Goal: Transaction & Acquisition: Purchase product/service

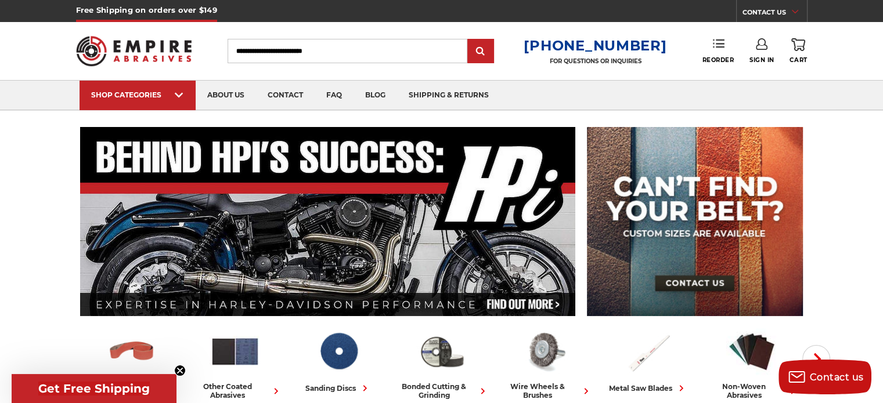
click at [718, 45] on icon at bounding box center [719, 44] width 12 height 12
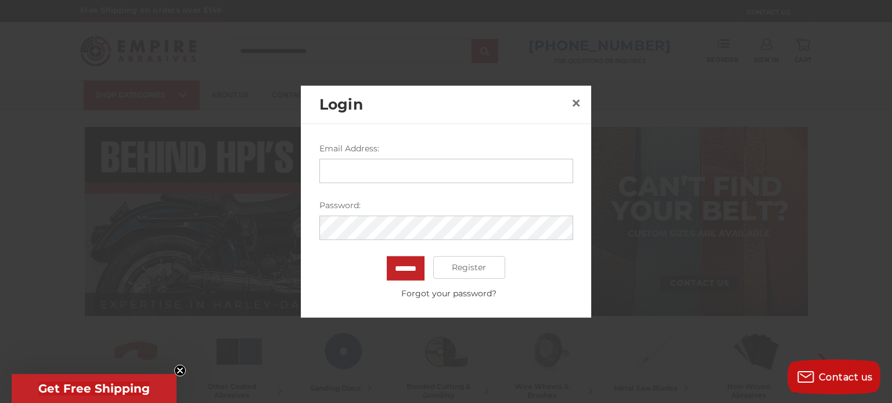
click at [432, 176] on input "Email Address:" at bounding box center [446, 170] width 254 height 24
type input "**********"
click at [387, 256] on input "*******" at bounding box center [406, 268] width 38 height 24
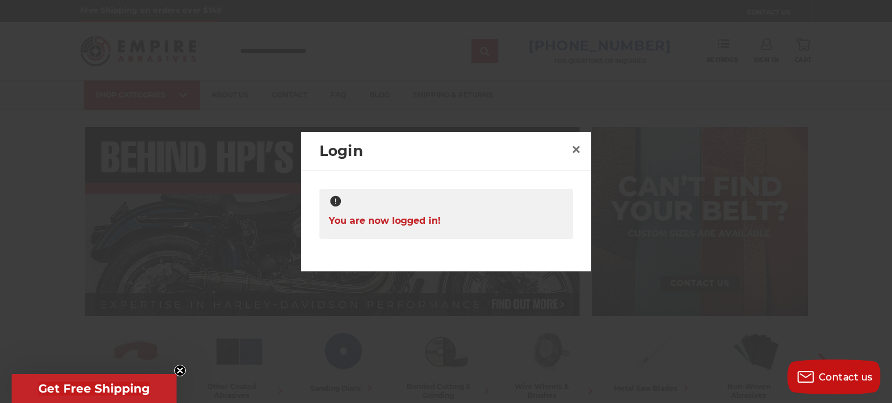
click at [804, 92] on div at bounding box center [446, 201] width 892 height 403
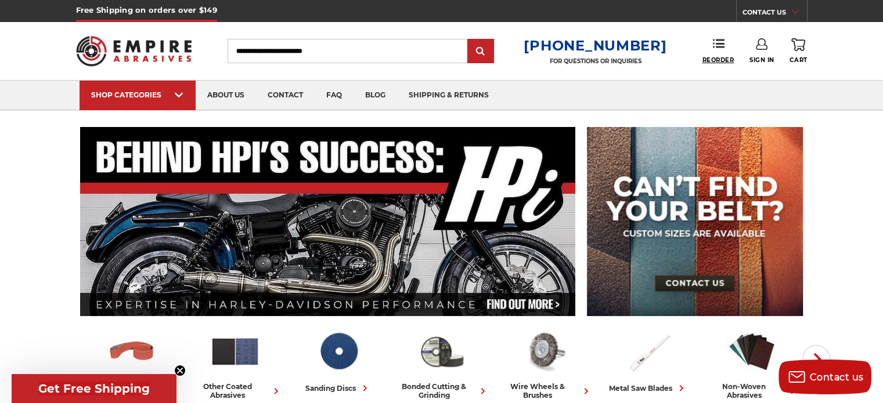
click at [713, 51] on link "Reorder" at bounding box center [718, 50] width 32 height 25
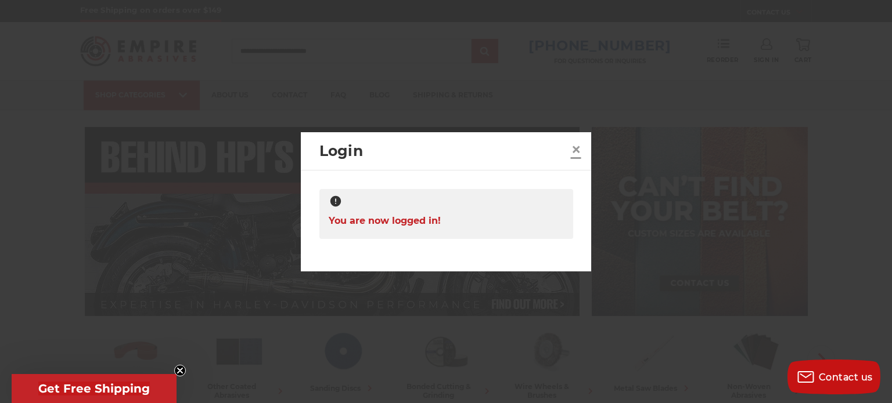
click at [574, 147] on span "×" at bounding box center [576, 149] width 10 height 23
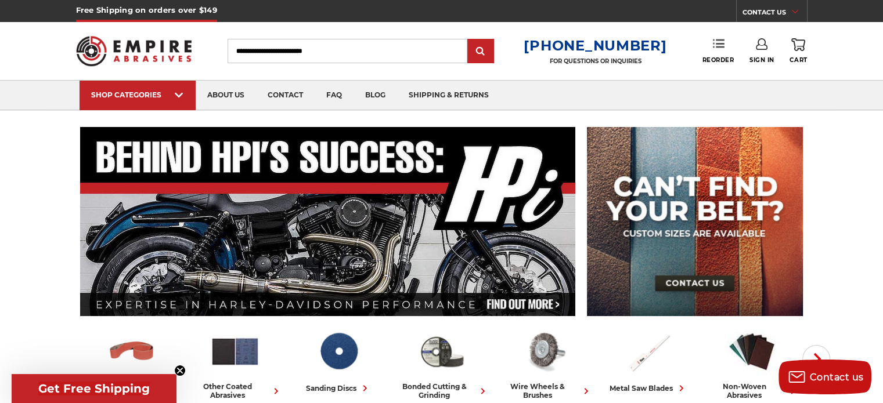
click at [718, 48] on icon at bounding box center [719, 44] width 12 height 12
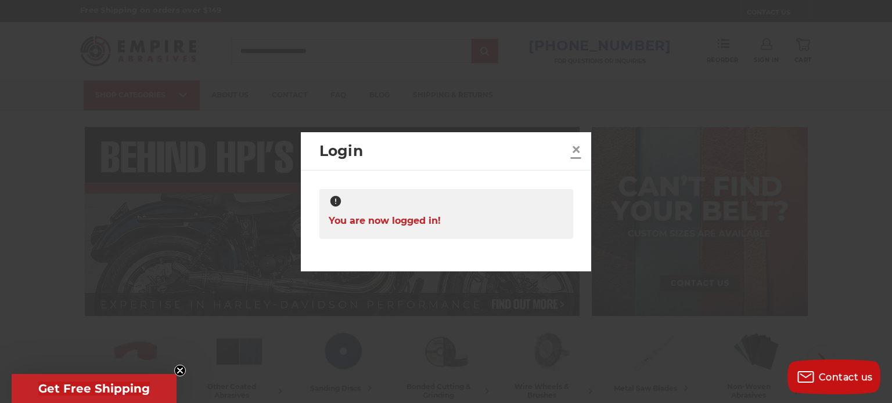
click at [574, 148] on span "×" at bounding box center [576, 149] width 10 height 23
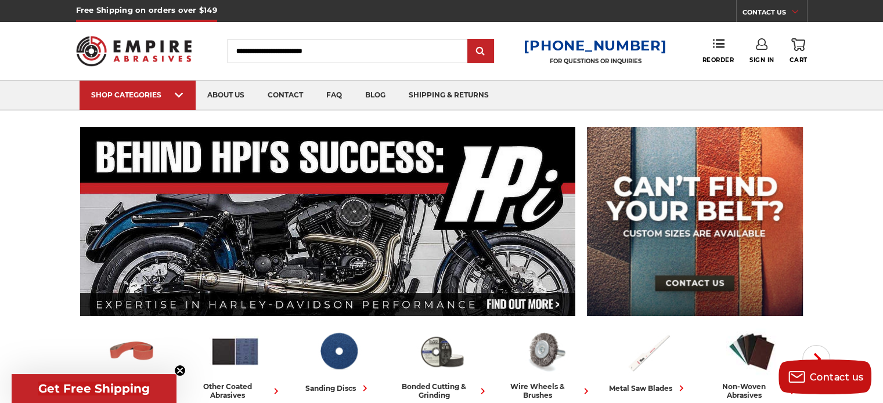
click at [758, 55] on link "Sign In" at bounding box center [761, 51] width 25 height 26
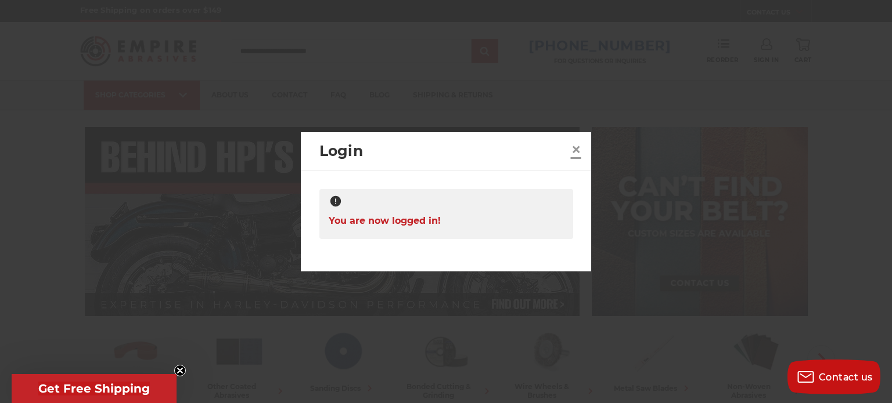
click at [580, 152] on span "×" at bounding box center [576, 149] width 10 height 23
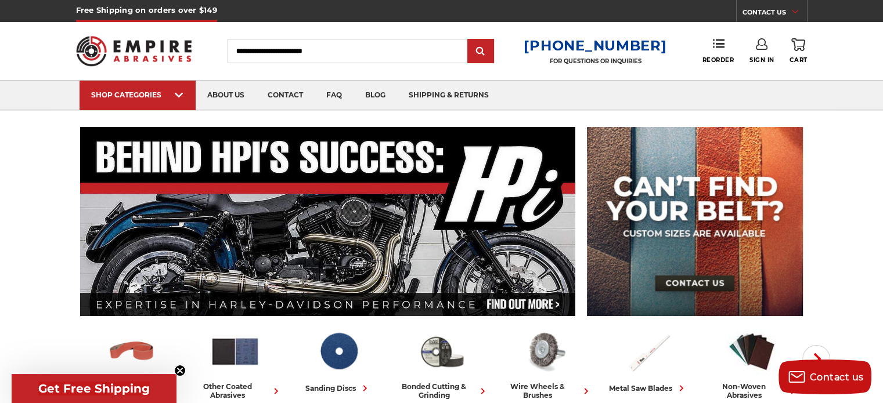
click at [801, 51] on icon at bounding box center [798, 44] width 14 height 13
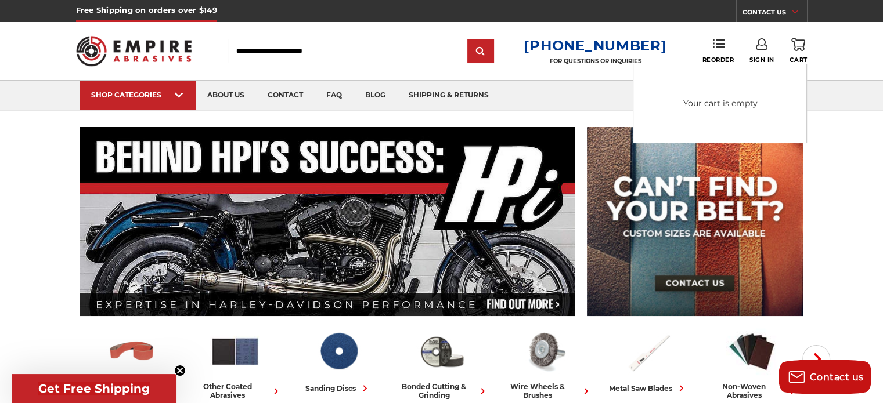
drag, startPoint x: 815, startPoint y: 101, endPoint x: 794, endPoint y: 70, distance: 37.7
click at [813, 101] on nav "SHOP CATEGORIES sanding belts 3/8" x 13" 1/2" x 18" 1/2" x 24" 1" x 30" 1" x 42…" at bounding box center [442, 95] width 788 height 29
click at [723, 44] on link "Reorder" at bounding box center [718, 50] width 32 height 25
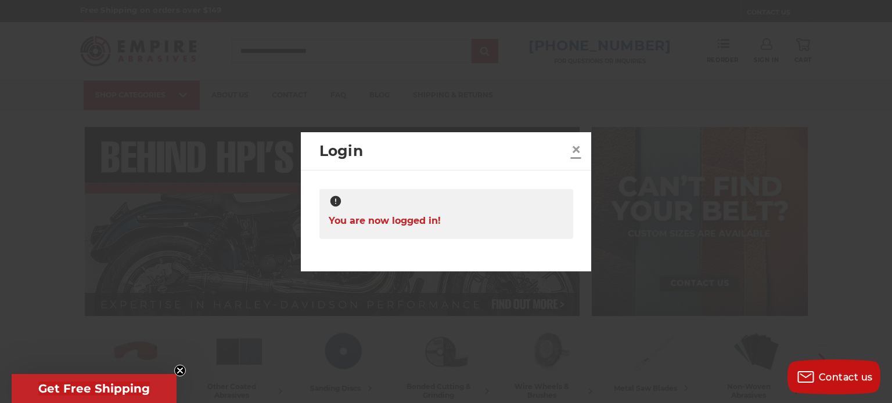
click at [576, 148] on span "×" at bounding box center [576, 149] width 10 height 23
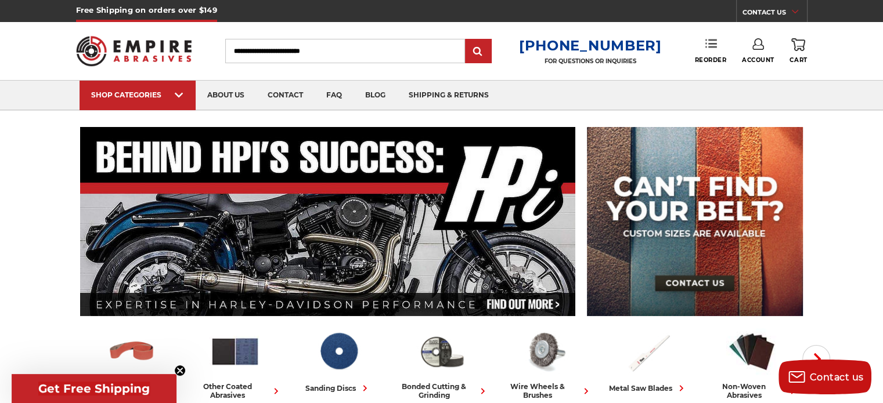
click at [711, 53] on link "Reorder" at bounding box center [710, 50] width 32 height 25
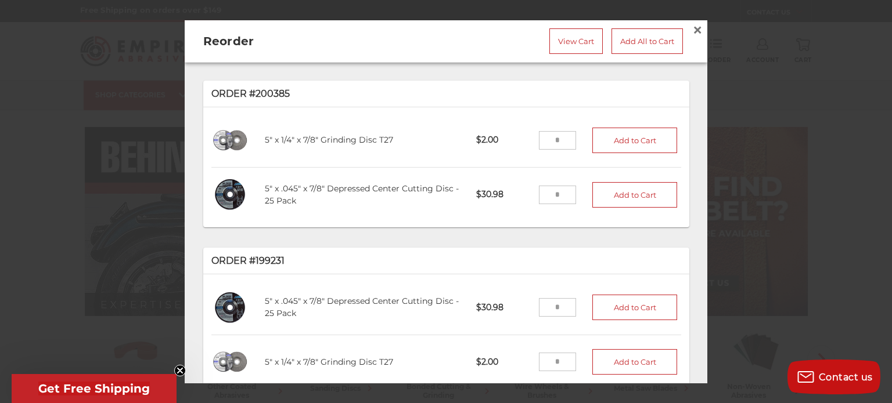
click at [543, 139] on input "tel" at bounding box center [558, 140] width 38 height 19
type input "***"
click at [545, 192] on input "tel" at bounding box center [558, 195] width 38 height 19
type input "**"
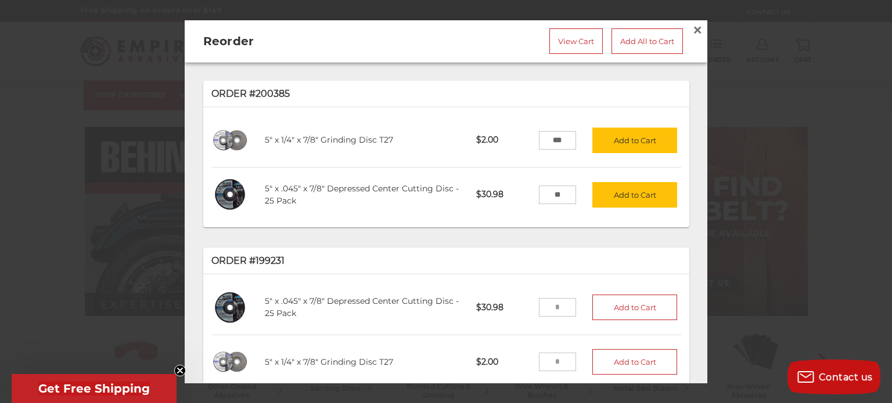
drag, startPoint x: 619, startPoint y: 141, endPoint x: 613, endPoint y: 158, distance: 17.8
click at [619, 141] on button "Add to Cart" at bounding box center [634, 141] width 85 height 26
click at [610, 193] on button "Add to Cart" at bounding box center [634, 195] width 85 height 26
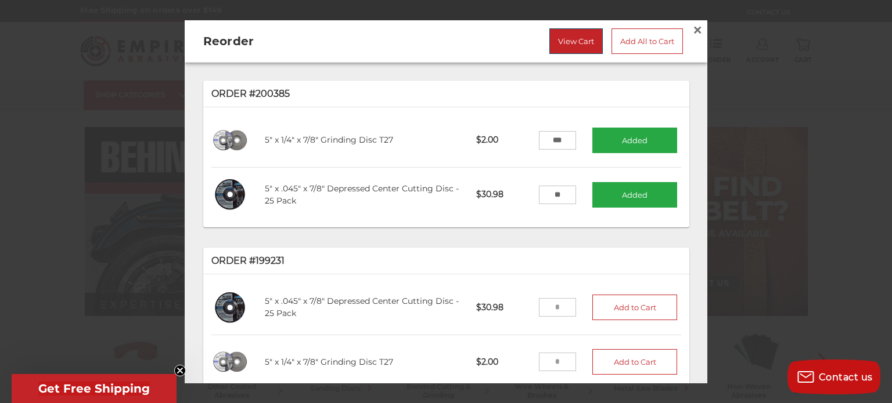
click at [564, 49] on link "View Cart" at bounding box center [575, 41] width 53 height 26
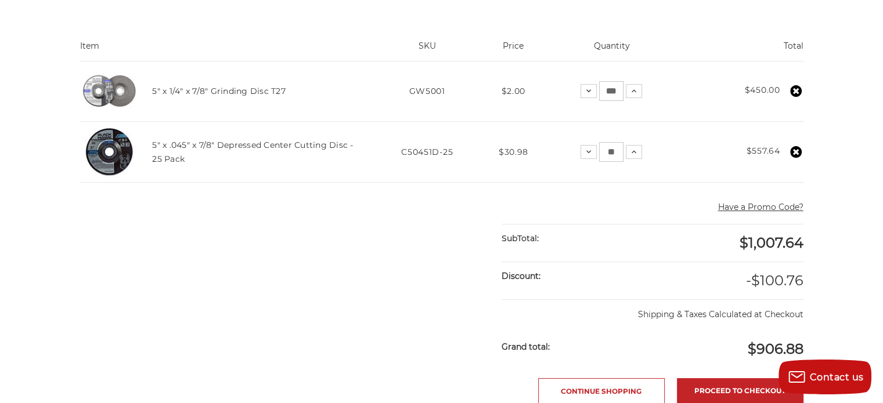
scroll to position [348, 0]
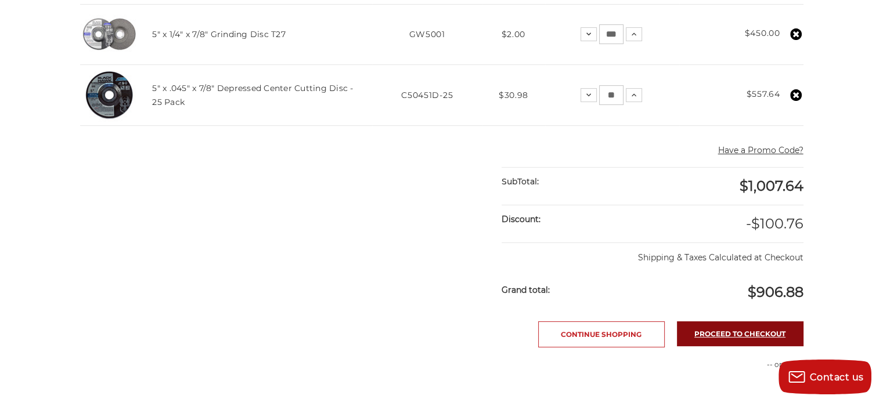
click at [725, 331] on link "Proceed to checkout" at bounding box center [740, 334] width 127 height 25
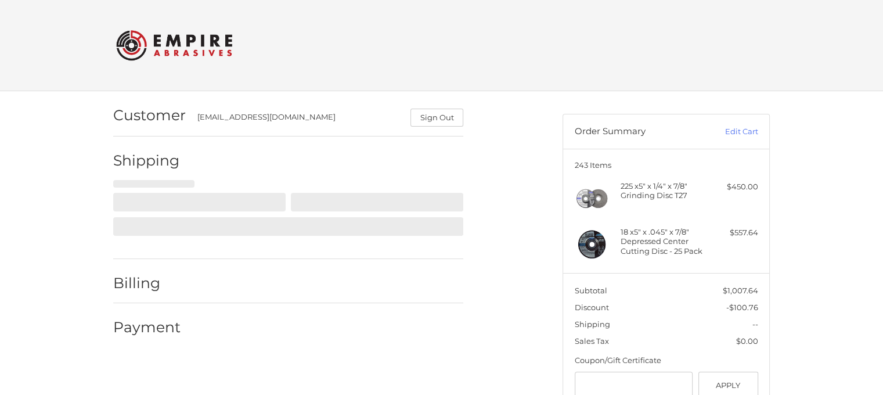
select select "**"
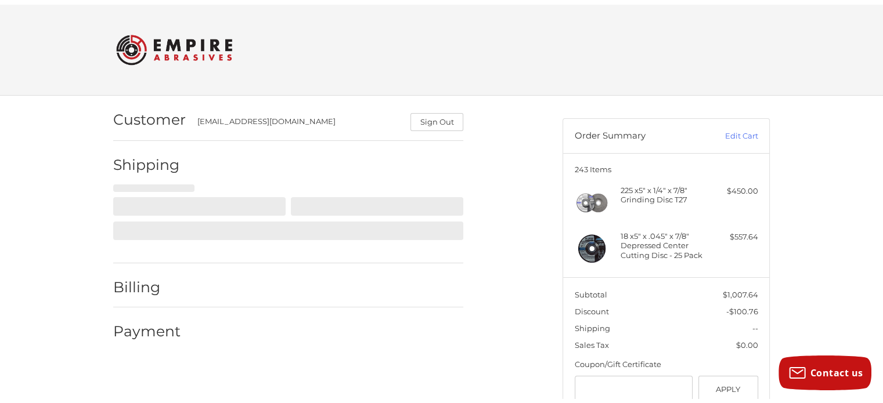
scroll to position [55, 0]
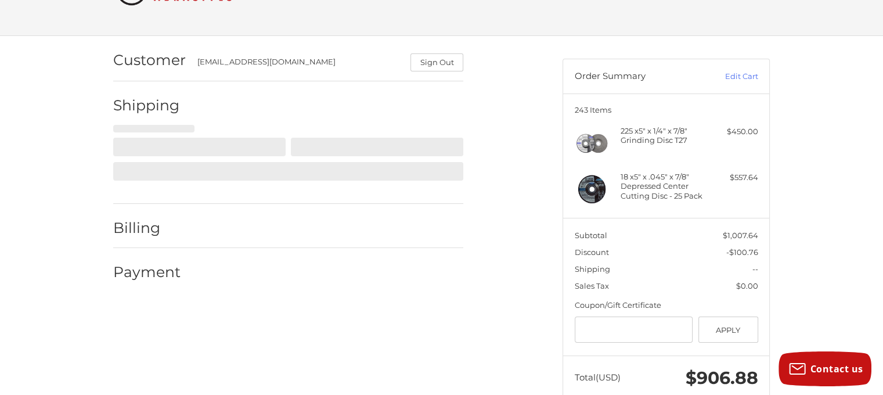
select select "**"
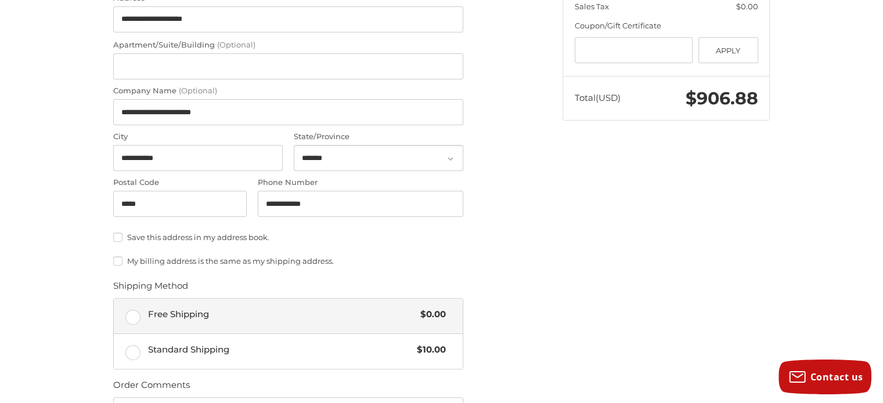
scroll to position [403, 0]
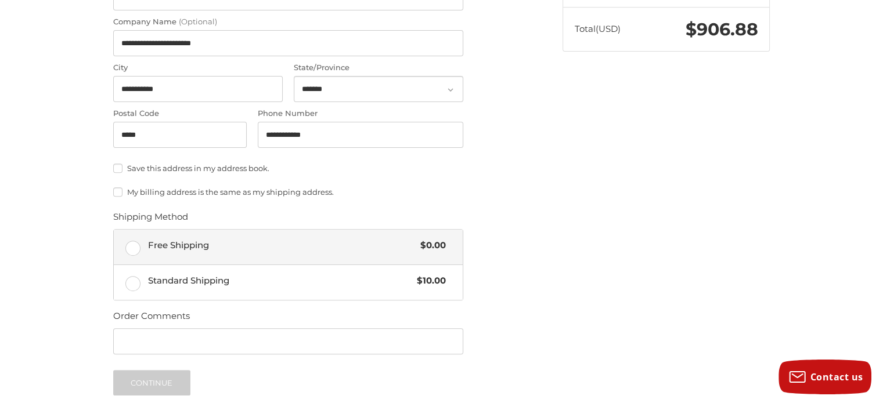
click at [135, 248] on label "Free Shipping $0.00" at bounding box center [288, 247] width 349 height 35
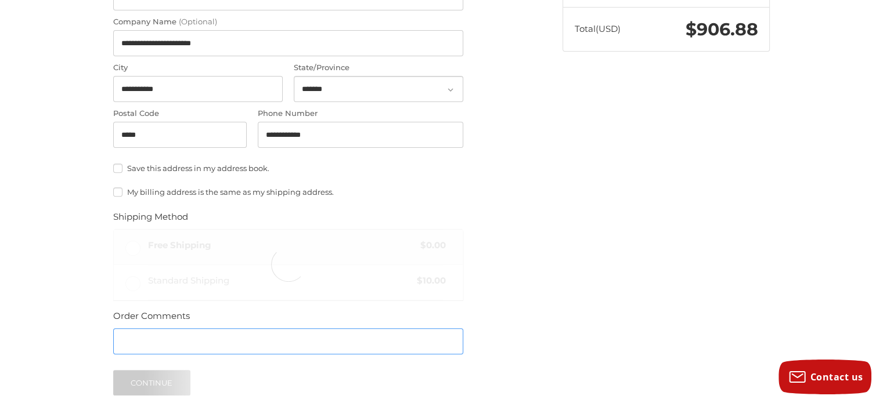
click at [130, 335] on input "Order Comments" at bounding box center [288, 342] width 350 height 26
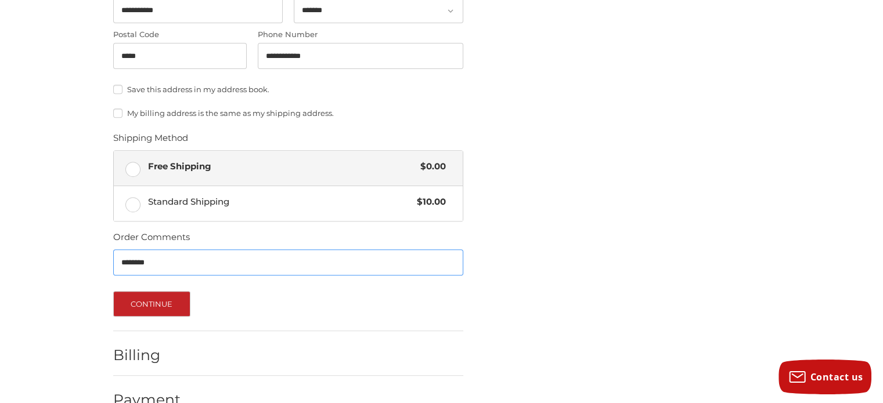
scroll to position [509, 0]
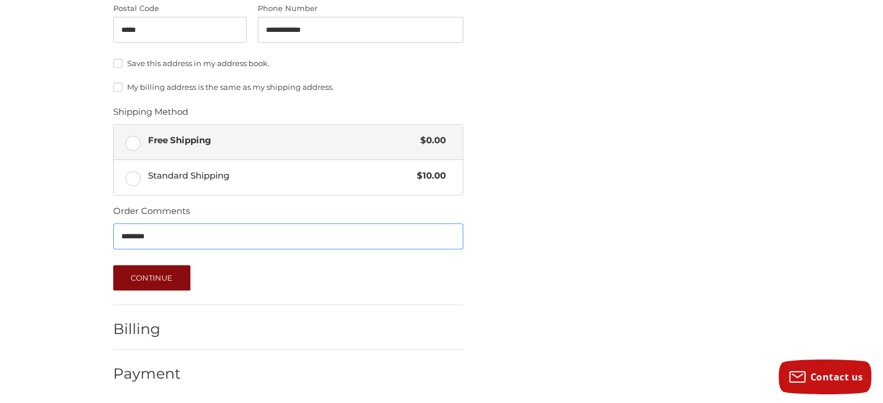
type input "********"
click at [148, 273] on button "Continue" at bounding box center [151, 278] width 77 height 26
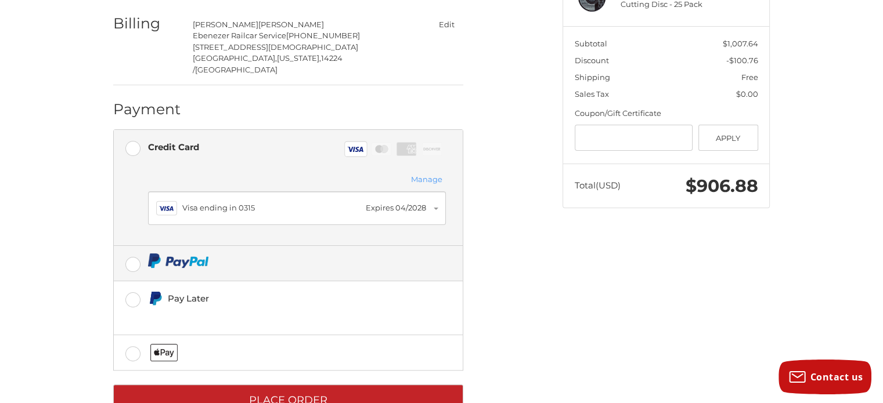
scroll to position [261, 0]
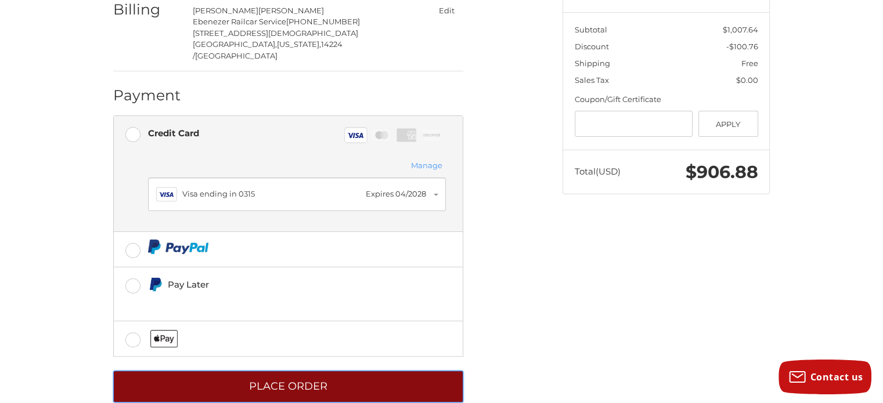
click at [234, 371] on button "Place Order" at bounding box center [288, 387] width 350 height 32
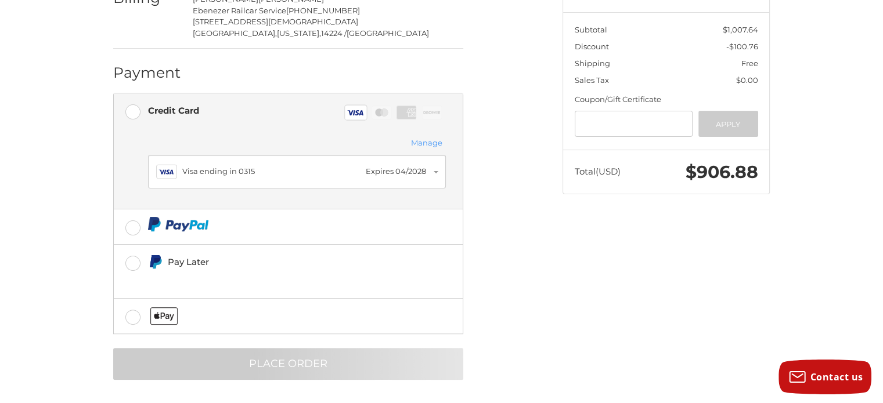
scroll to position [11, 0]
